Goal: Information Seeking & Learning: Find specific page/section

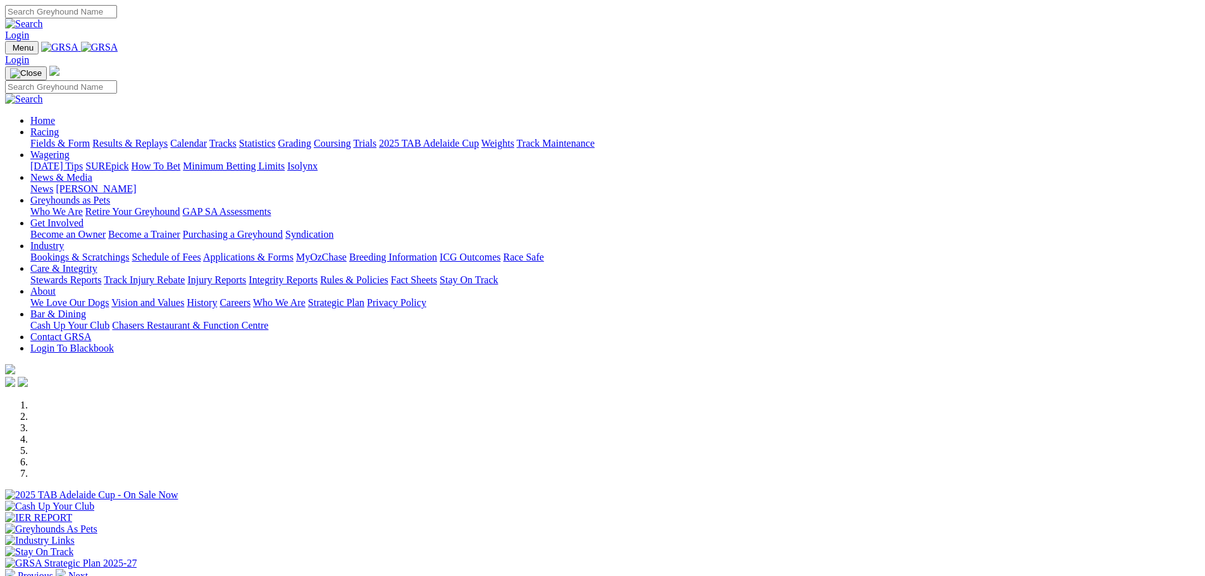
scroll to position [253, 0]
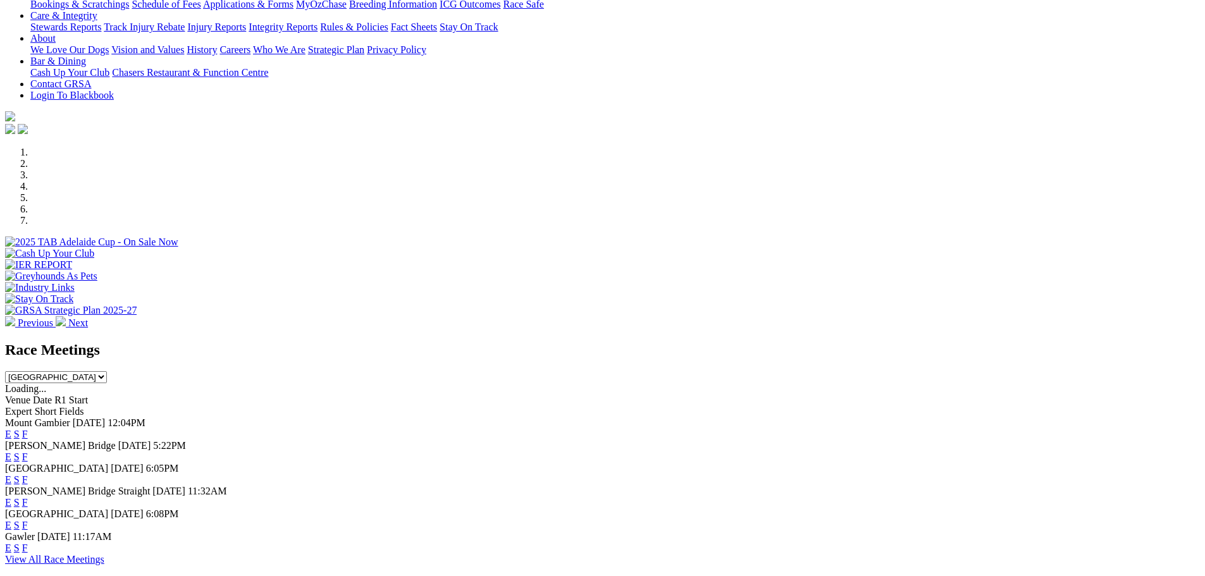
click at [28, 452] on link "F" at bounding box center [25, 457] width 6 height 11
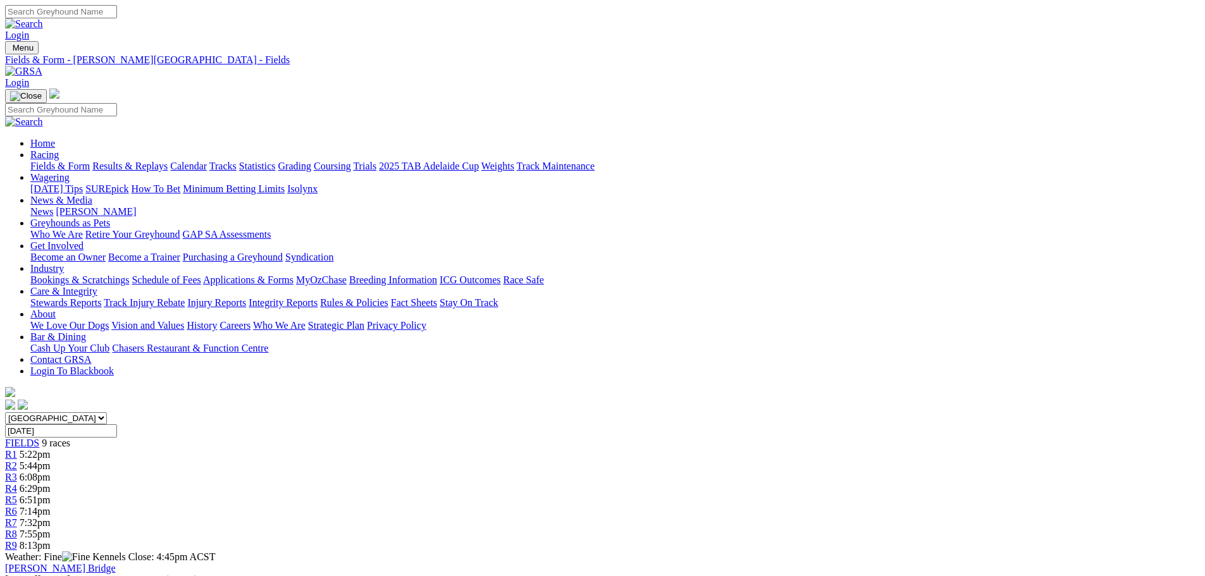
click at [90, 161] on link "Fields & Form" at bounding box center [59, 166] width 59 height 11
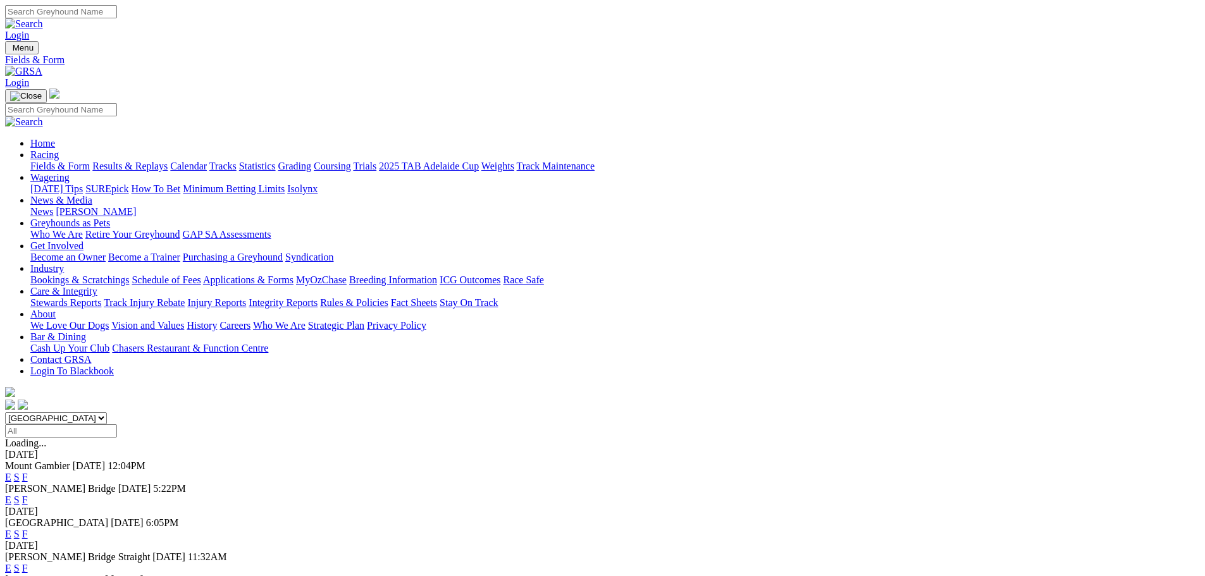
click at [28, 563] on link "F" at bounding box center [25, 568] width 6 height 11
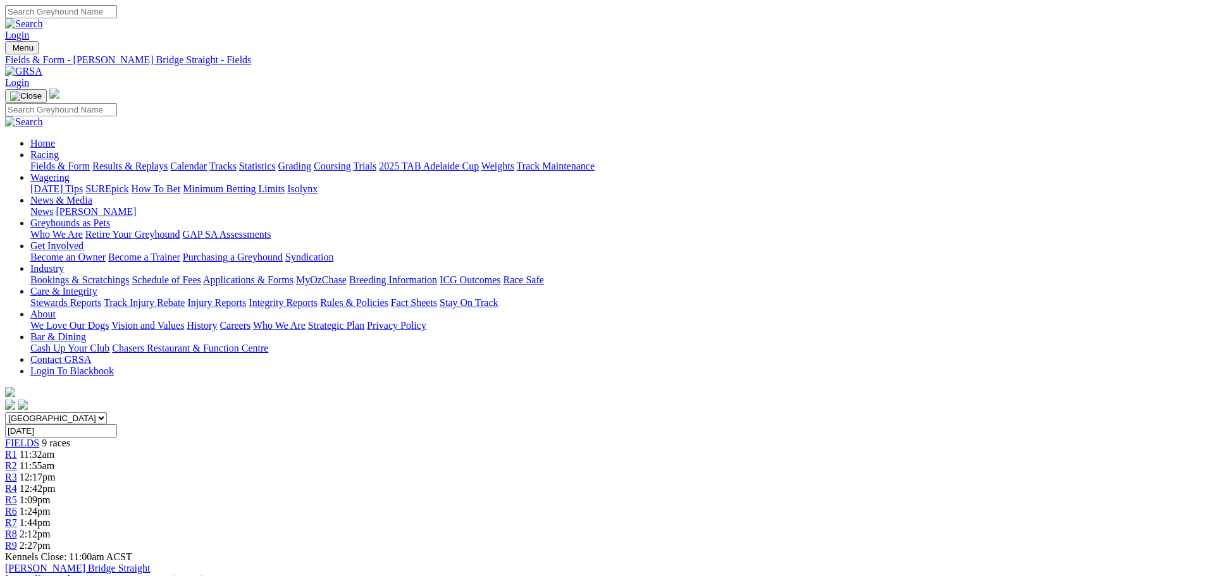
click at [90, 161] on link "Fields & Form" at bounding box center [59, 166] width 59 height 11
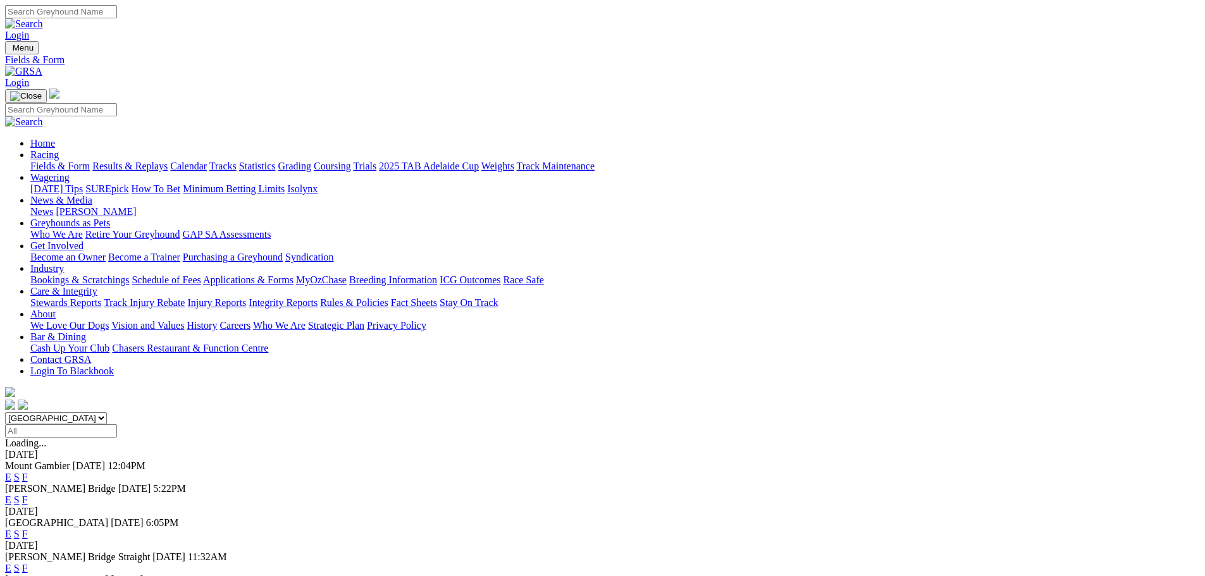
click at [28, 495] on link "F" at bounding box center [25, 500] width 6 height 11
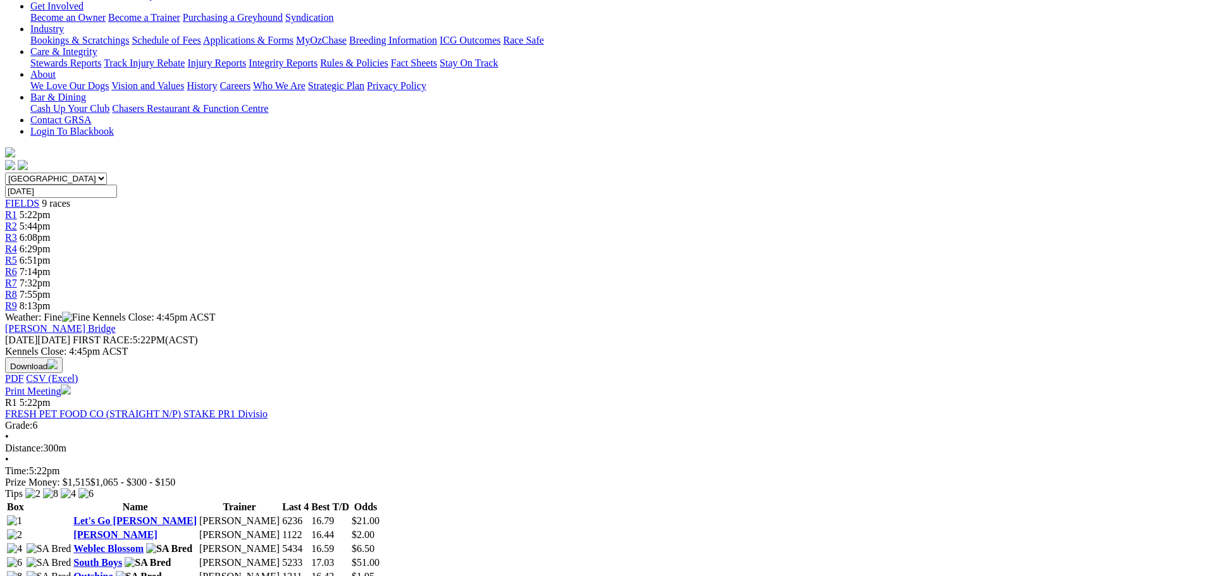
scroll to position [253, 0]
